Goal: Task Accomplishment & Management: Manage account settings

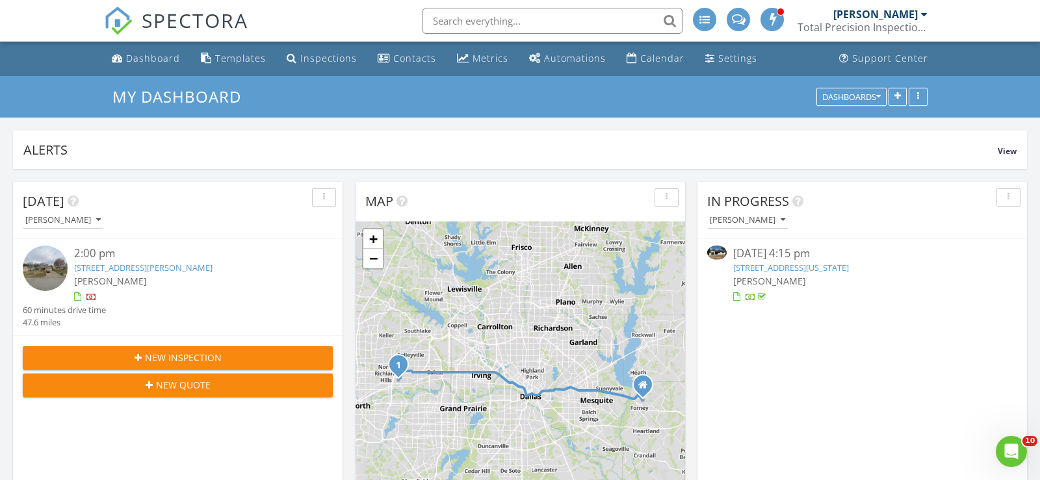
scroll to position [1183, 1040]
click at [135, 266] on link "[STREET_ADDRESS][PERSON_NAME]" at bounding box center [143, 268] width 138 height 12
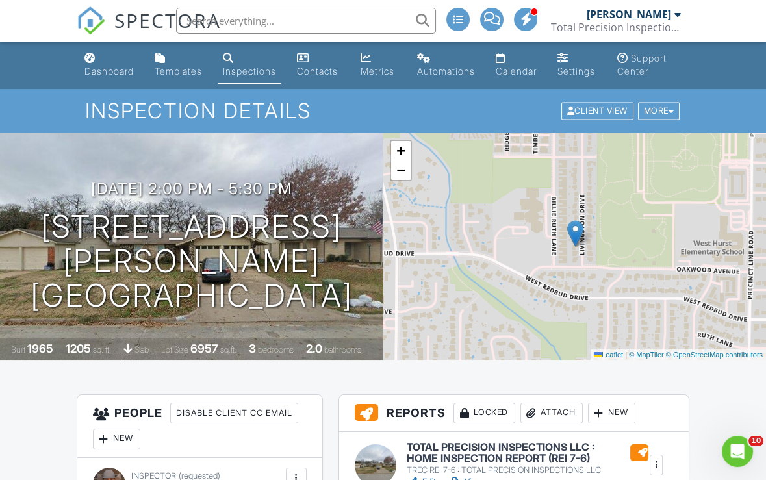
click at [256, 167] on div "08/27/2025 2:00 pm - 5:30 pm 509 Livingston Dr Hurst, TX 76053 Built 1965 1205 …" at bounding box center [191, 246] width 383 height 227
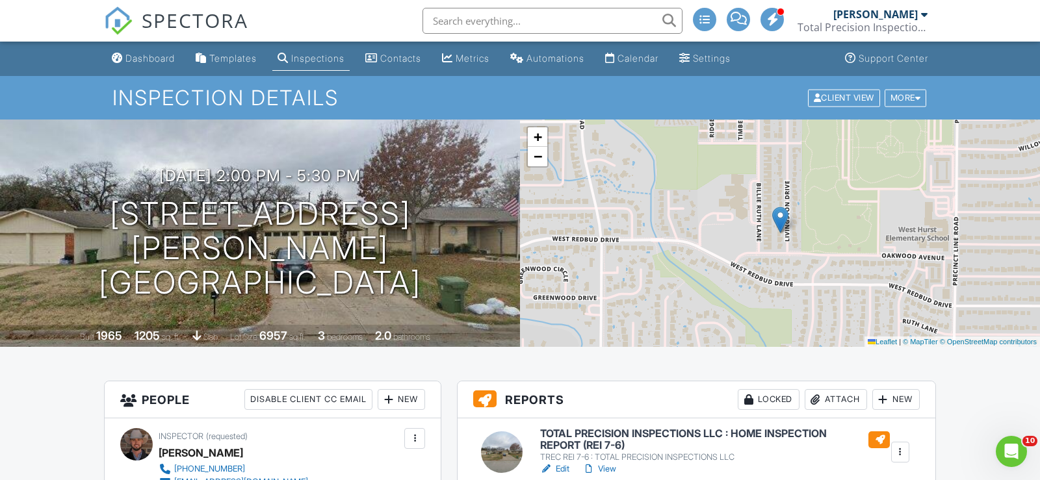
click at [318, 173] on div "08/27/2025 2:00 pm - 5:30 pm 509 Livingston Dr Hurst, TX 76053 Built 1965 1205 …" at bounding box center [260, 233] width 520 height 227
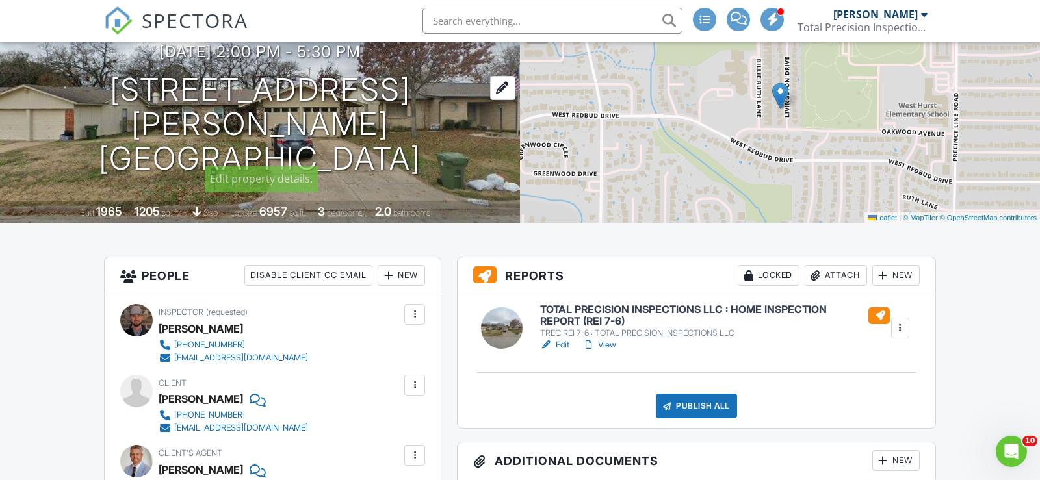
scroll to position [151, 0]
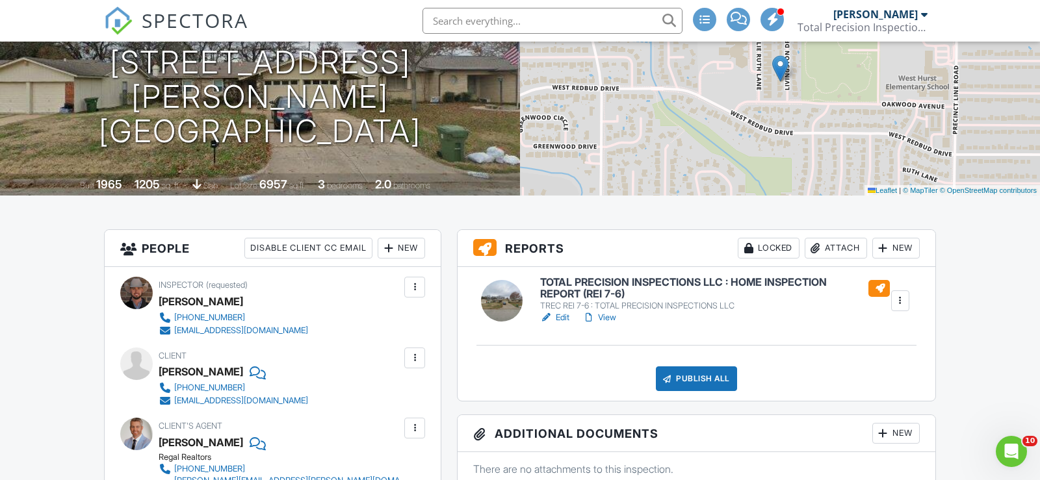
click at [409, 146] on div "08/27/2025 2:00 pm - 5:30 pm 509 Livingston Dr Hurst, TX 76053 Built 1965 1205 …" at bounding box center [260, 81] width 520 height 227
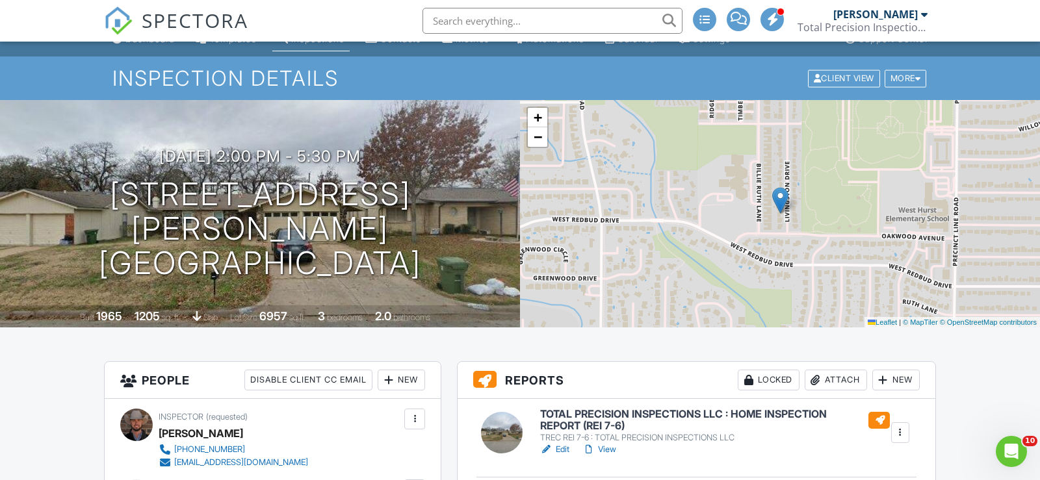
scroll to position [0, 0]
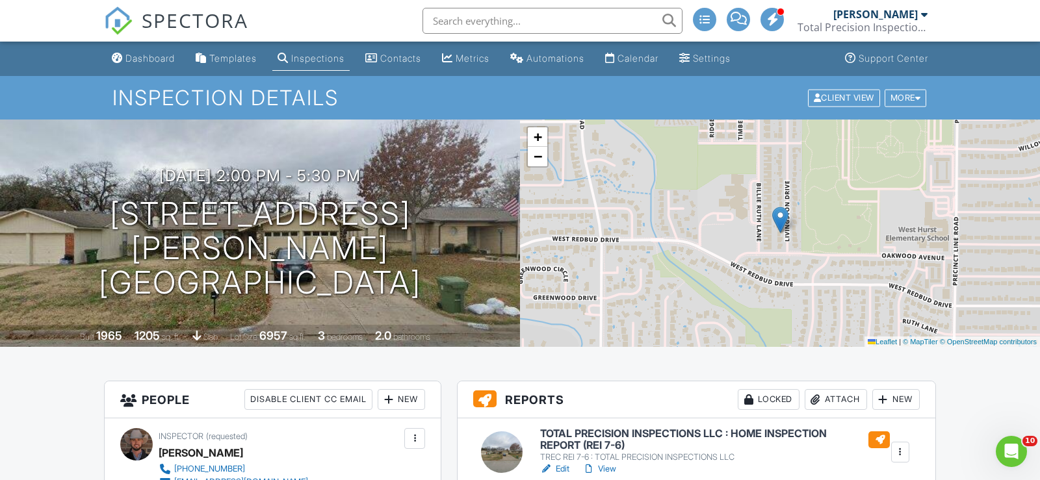
click at [274, 159] on div "08/27/2025 2:00 pm - 5:30 pm 509 Livingston Dr Hurst, TX 76053 Built 1965 1205 …" at bounding box center [260, 233] width 520 height 227
click at [502, 337] on div at bounding box center [504, 336] width 20 height 20
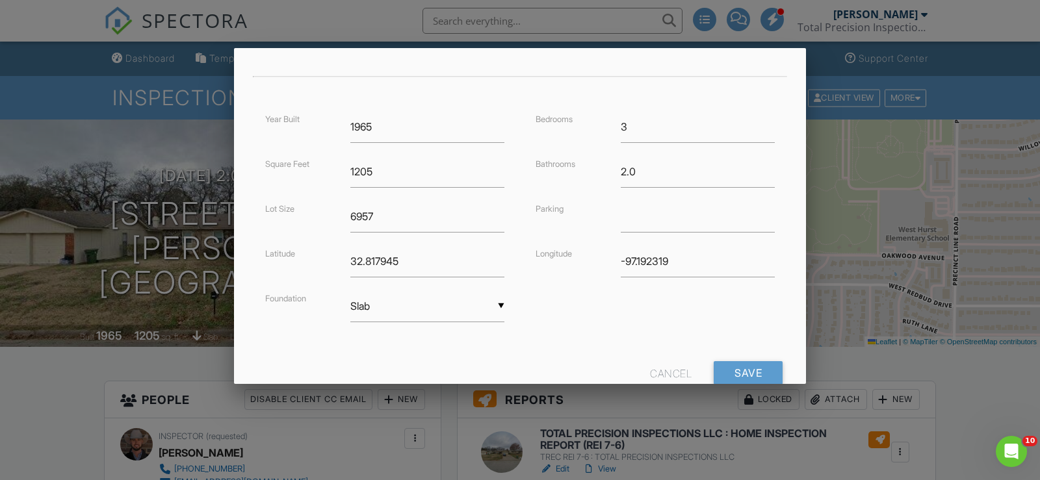
scroll to position [310, 0]
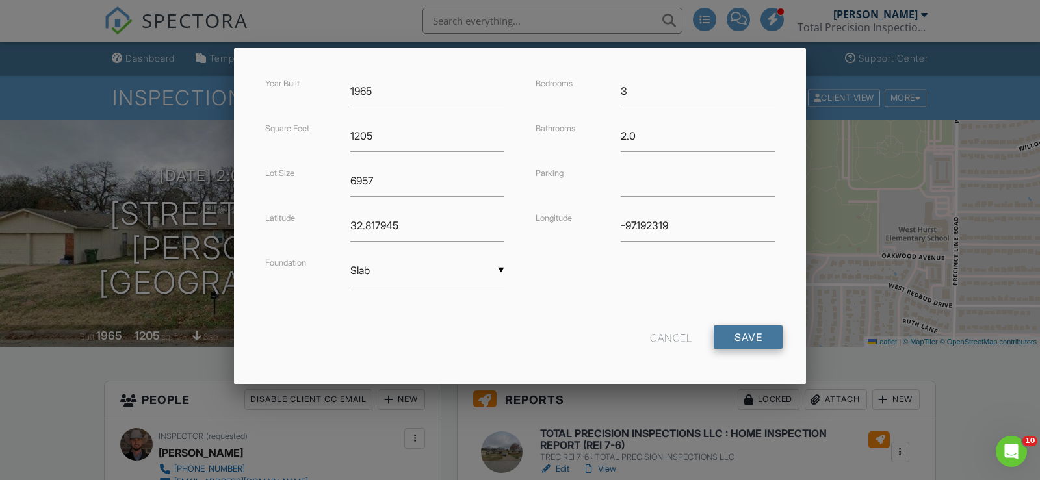
click at [753, 329] on input "Save" at bounding box center [747, 337] width 69 height 23
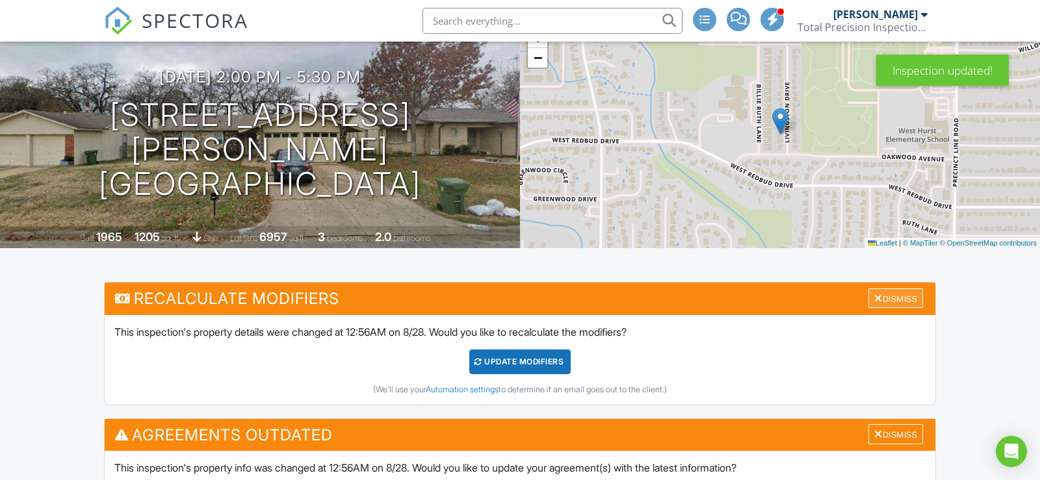
click at [906, 299] on div "Dismiss" at bounding box center [895, 298] width 55 height 20
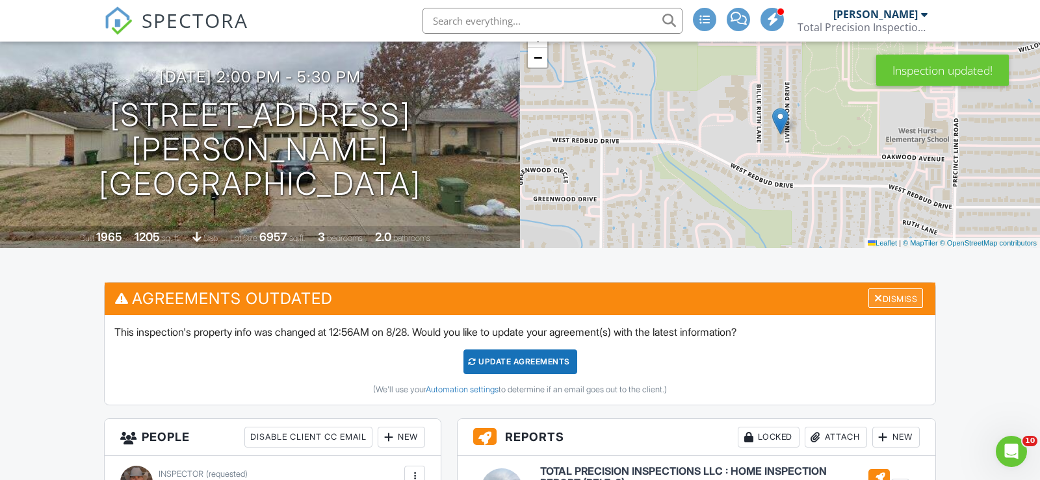
click at [904, 302] on div "Dismiss" at bounding box center [895, 298] width 55 height 20
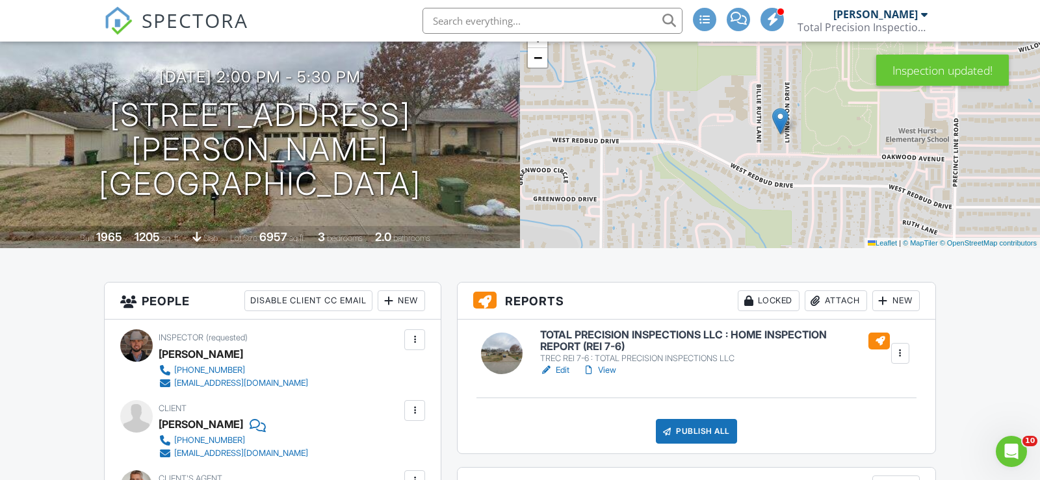
click at [449, 190] on div "08/27/2025 2:00 pm - 5:30 pm 509 Livingston Dr Hurst, TX 76053 Built 1965 1205 …" at bounding box center [260, 134] width 520 height 227
click at [639, 339] on h6 "TOTAL PRECISION INSPECTIONS LLC : HOME INSPECTION REPORT (REI 7-6)" at bounding box center [715, 340] width 350 height 23
